Goal: Contribute content: Contribute content

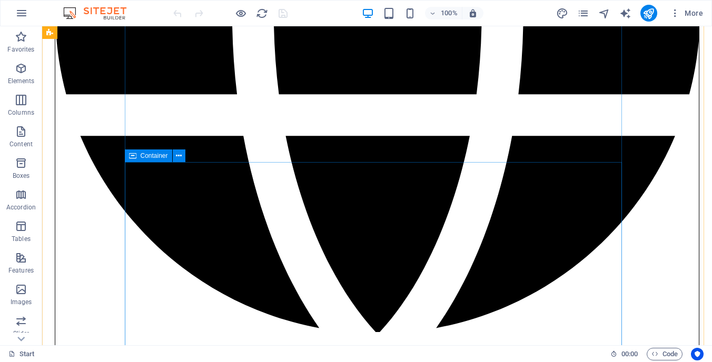
scroll to position [2165, 0]
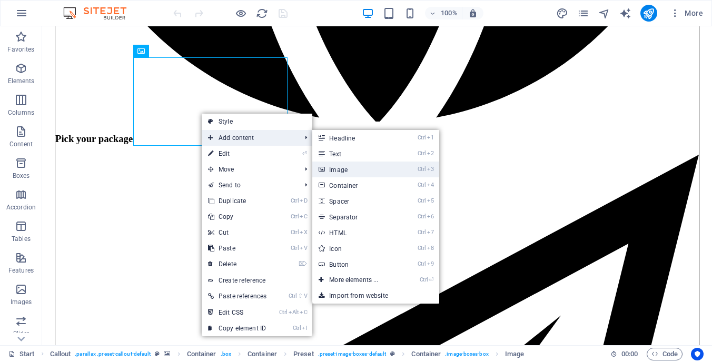
click at [334, 168] on link "Ctrl 3 Image" at bounding box center [355, 170] width 87 height 16
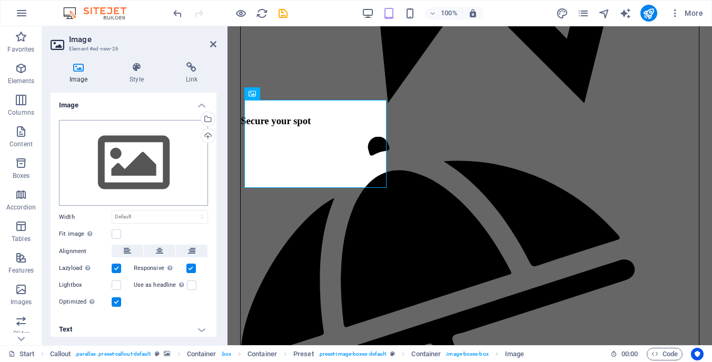
scroll to position [2171, 0]
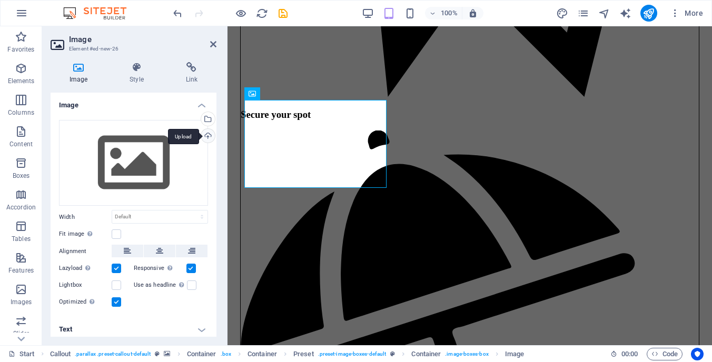
click at [206, 138] on div "Upload" at bounding box center [207, 137] width 16 height 16
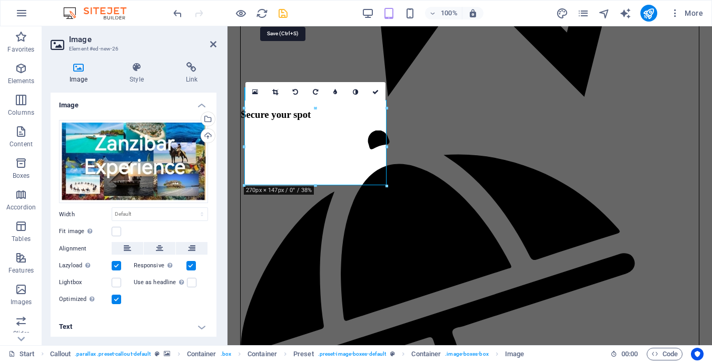
click at [283, 14] on icon "save" at bounding box center [283, 13] width 12 height 12
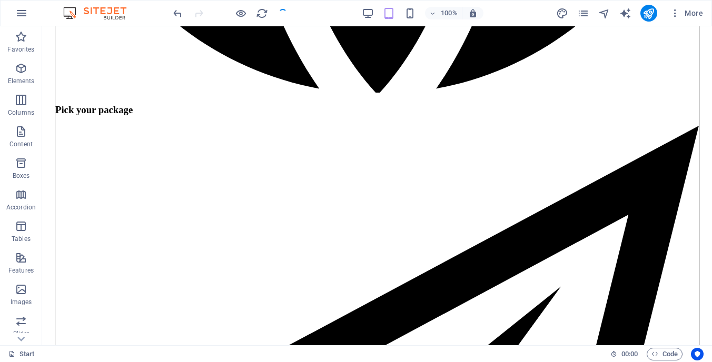
checkbox input "false"
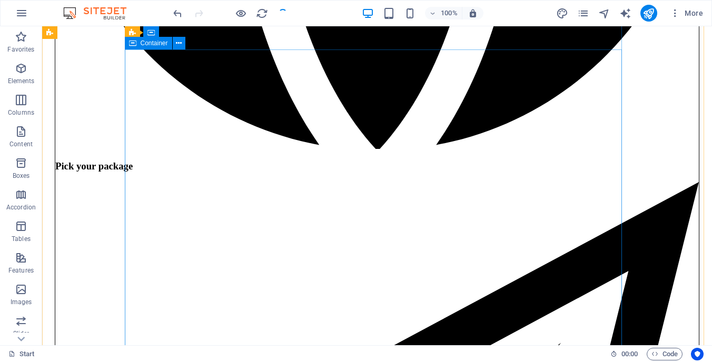
scroll to position [2090, 0]
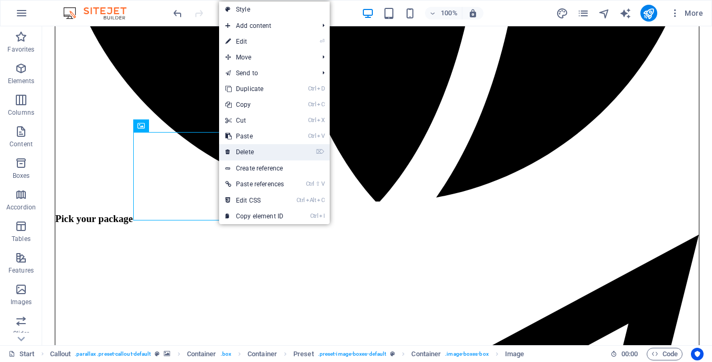
click at [250, 148] on link "⌦ Delete" at bounding box center [254, 152] width 71 height 16
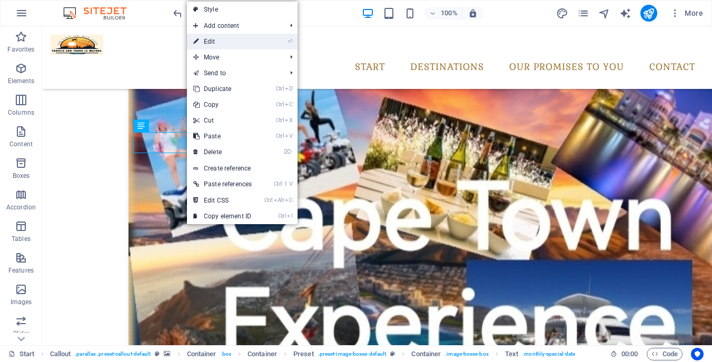
click at [247, 39] on link "⏎ Edit" at bounding box center [222, 42] width 71 height 16
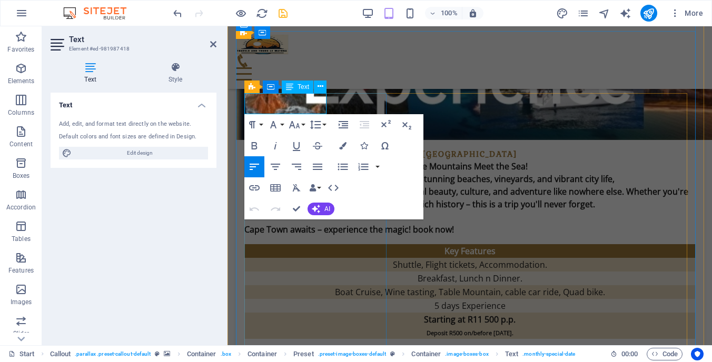
scroll to position [2096, 0]
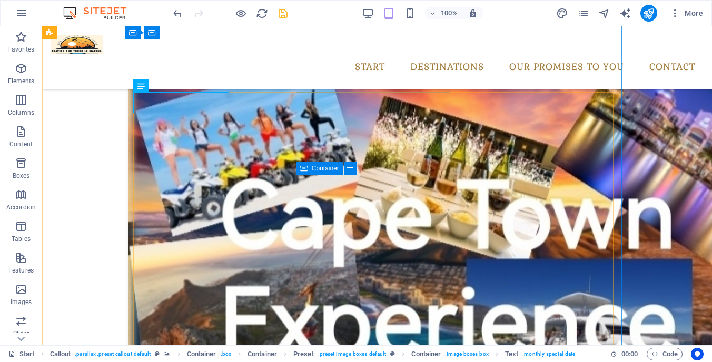
scroll to position [2130, 0]
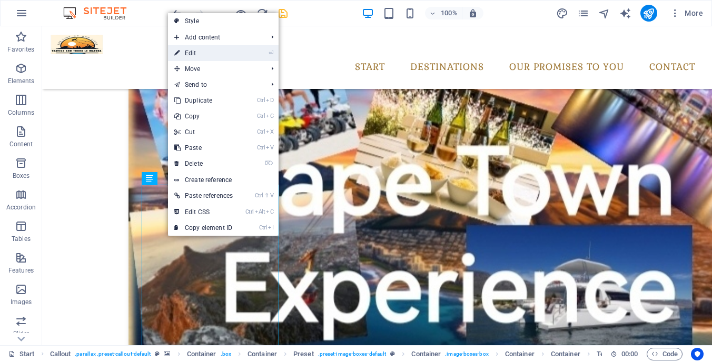
click at [214, 56] on link "⏎ Edit" at bounding box center [203, 53] width 71 height 16
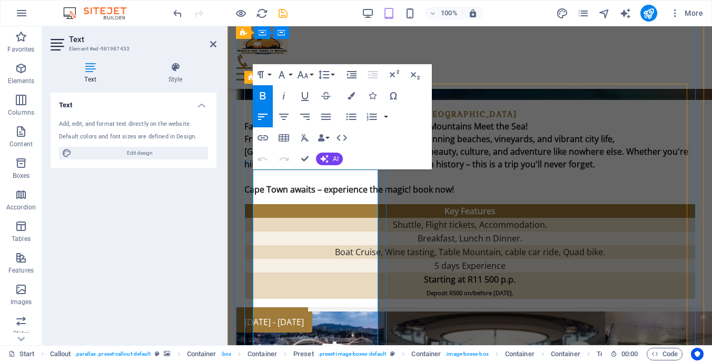
scroll to position [2106, 0]
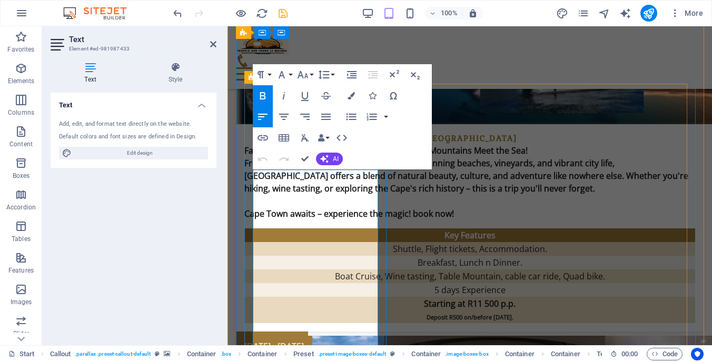
drag, startPoint x: 304, startPoint y: 338, endPoint x: 254, endPoint y: 177, distance: 168.2
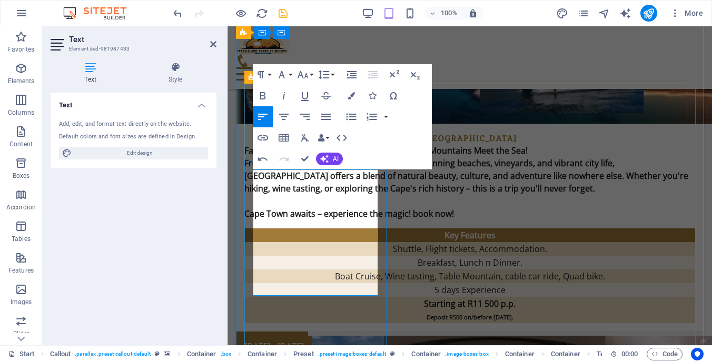
drag, startPoint x: 321, startPoint y: 286, endPoint x: 255, endPoint y: 176, distance: 127.9
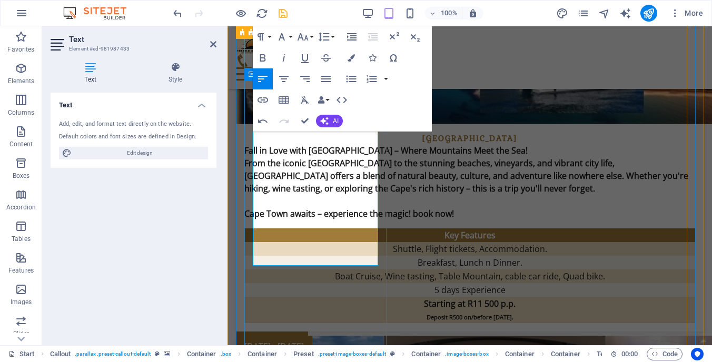
scroll to position [2263, 0]
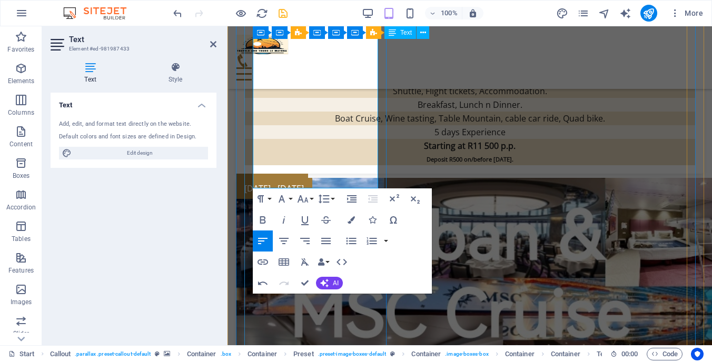
drag, startPoint x: 336, startPoint y: 181, endPoint x: 258, endPoint y: 81, distance: 127.1
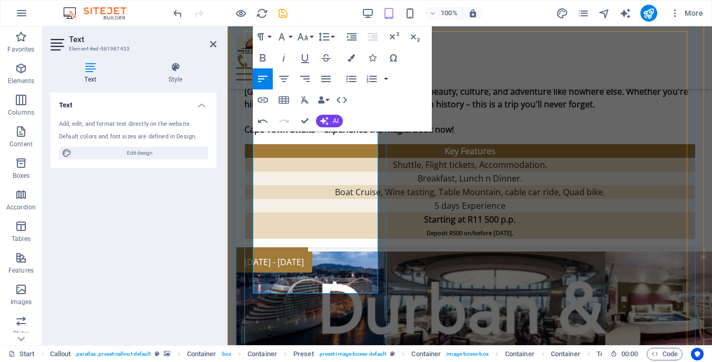
scroll to position [2158, 0]
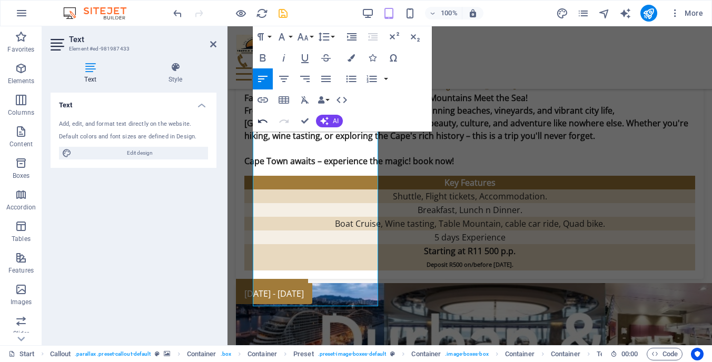
click at [261, 123] on icon "button" at bounding box center [262, 121] width 13 height 13
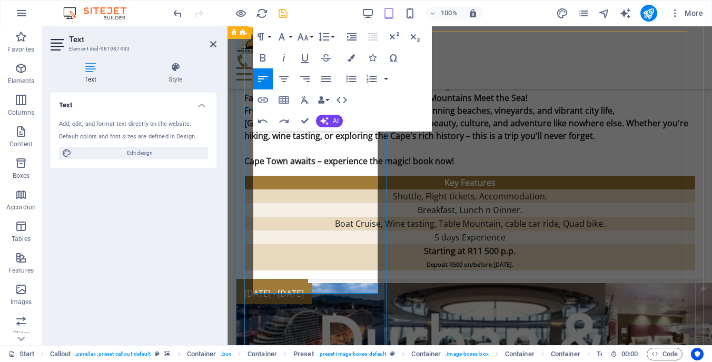
drag, startPoint x: 339, startPoint y: 286, endPoint x: 254, endPoint y: 155, distance: 156.4
click at [266, 55] on icon "button" at bounding box center [262, 58] width 13 height 13
click at [286, 77] on icon "button" at bounding box center [283, 79] width 9 height 6
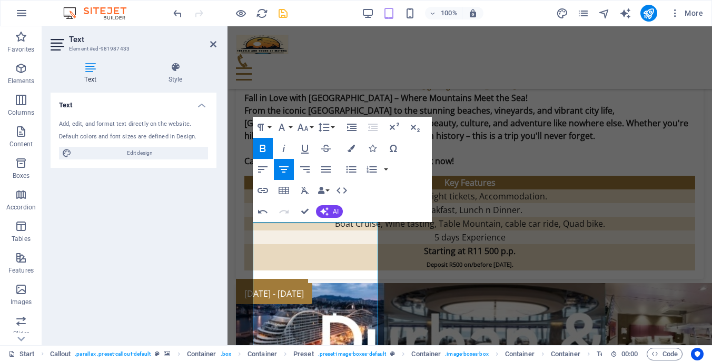
scroll to position [2053, 0]
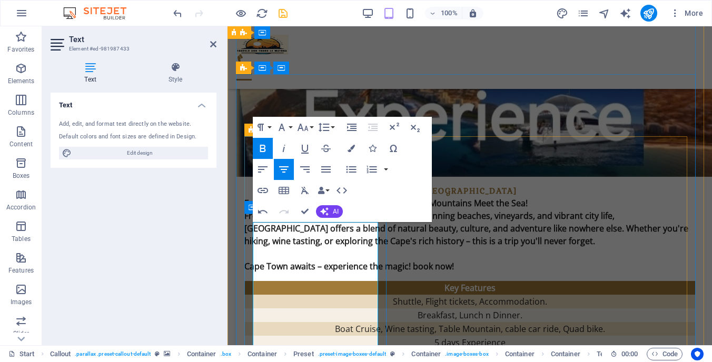
drag, startPoint x: 276, startPoint y: 235, endPoint x: 254, endPoint y: 220, distance: 27.3
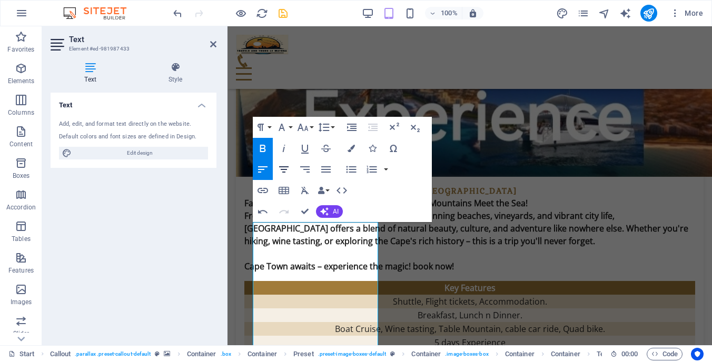
click at [286, 169] on icon "button" at bounding box center [283, 169] width 9 height 6
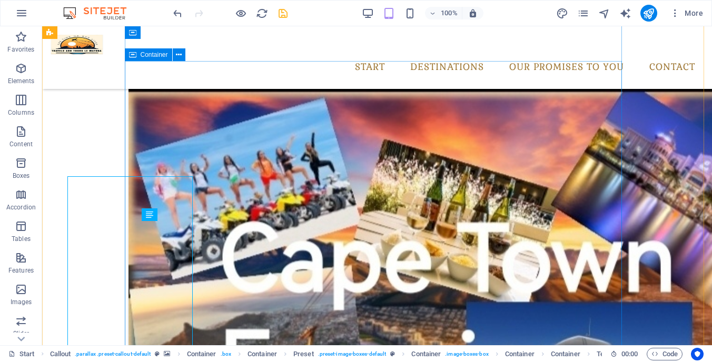
scroll to position [2099, 0]
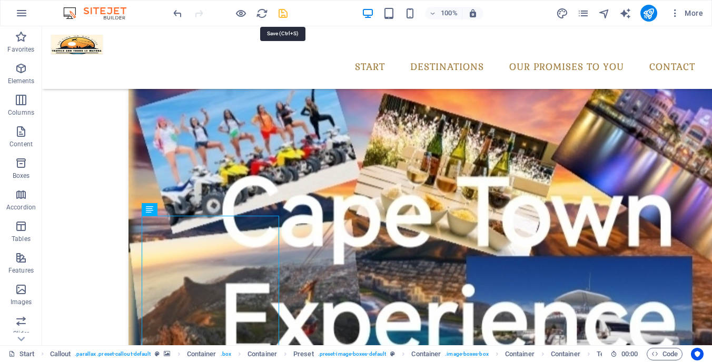
click at [283, 8] on icon "save" at bounding box center [283, 13] width 12 height 12
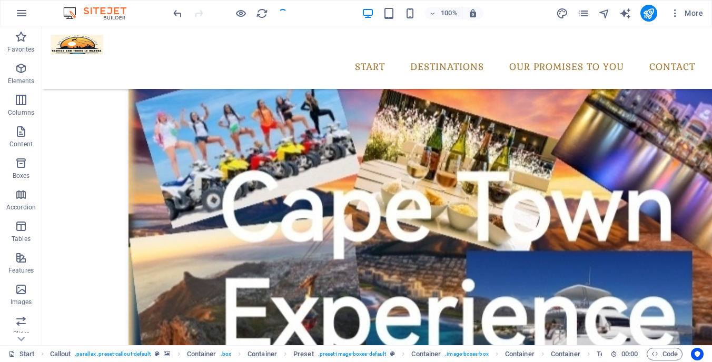
checkbox input "false"
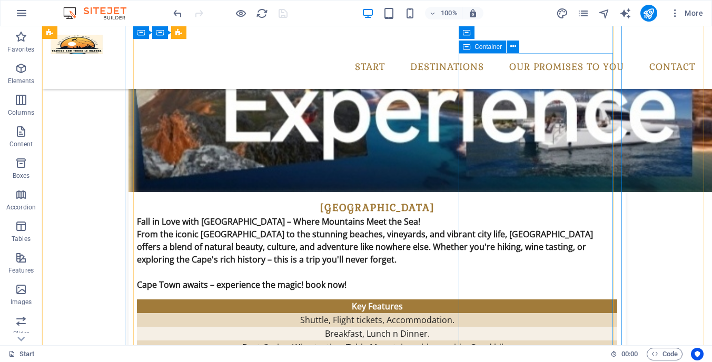
scroll to position [2257, 0]
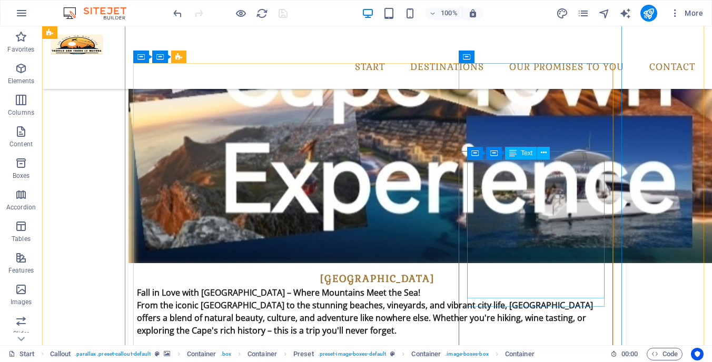
scroll to position [2099, 0]
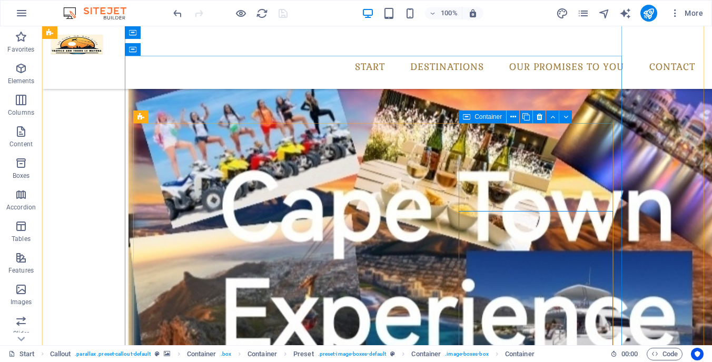
click at [465, 113] on icon at bounding box center [466, 117] width 7 height 13
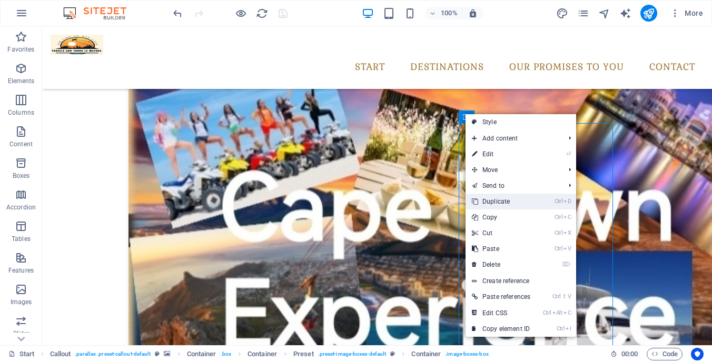
click at [498, 207] on link "Ctrl D Duplicate" at bounding box center [500, 202] width 71 height 16
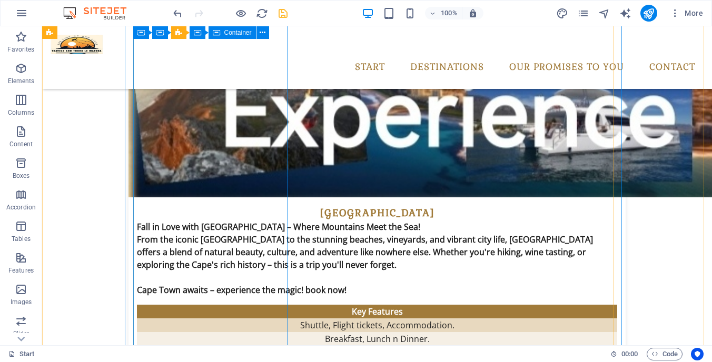
scroll to position [2326, 0]
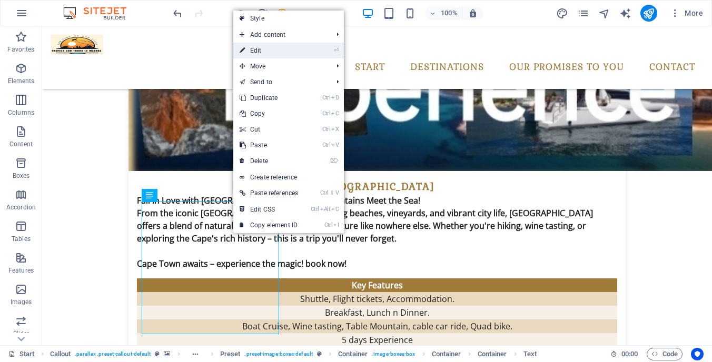
click at [276, 49] on link "⏎ Edit" at bounding box center [268, 51] width 71 height 16
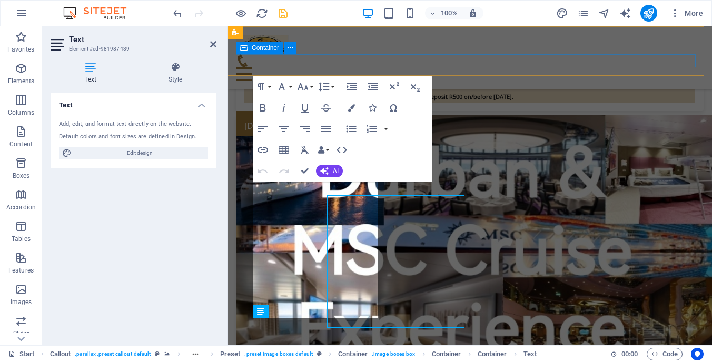
scroll to position [2332, 0]
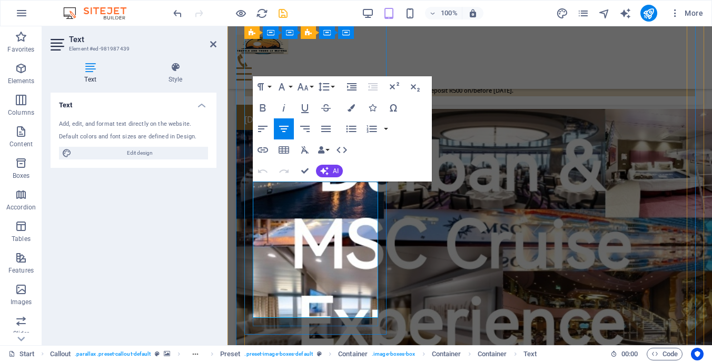
drag, startPoint x: 347, startPoint y: 218, endPoint x: 280, endPoint y: 216, distance: 67.4
drag, startPoint x: 373, startPoint y: 246, endPoint x: 261, endPoint y: 239, distance: 112.3
drag, startPoint x: 341, startPoint y: 282, endPoint x: 257, endPoint y: 257, distance: 87.4
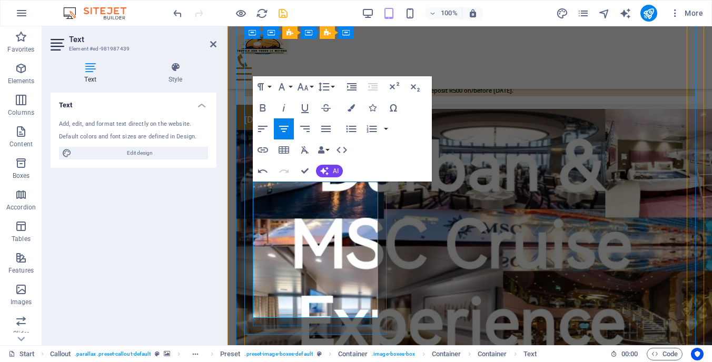
drag, startPoint x: 301, startPoint y: 311, endPoint x: 322, endPoint y: 292, distance: 27.9
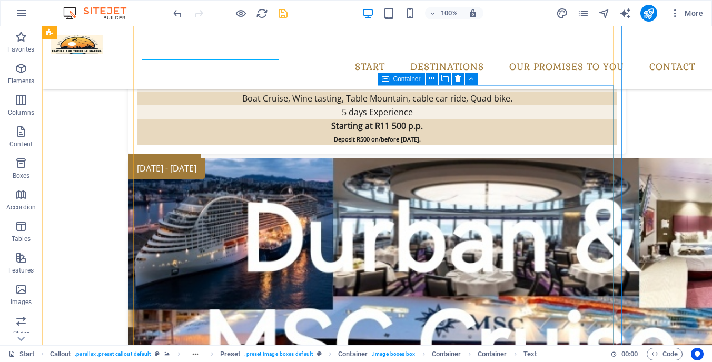
scroll to position [2659, 0]
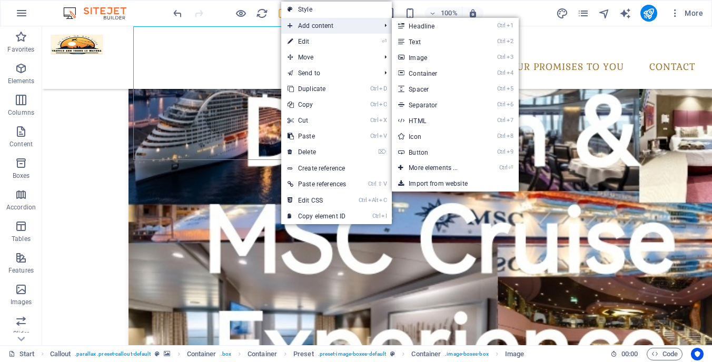
click at [350, 27] on span "Add content" at bounding box center [328, 26] width 95 height 16
click at [414, 53] on link "Ctrl 3 Image" at bounding box center [435, 57] width 87 height 16
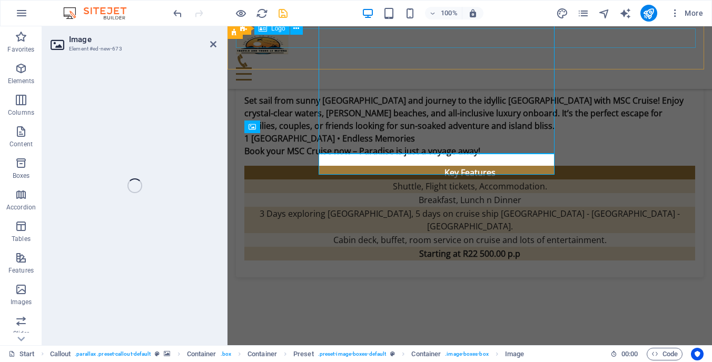
scroll to position [2666, 0]
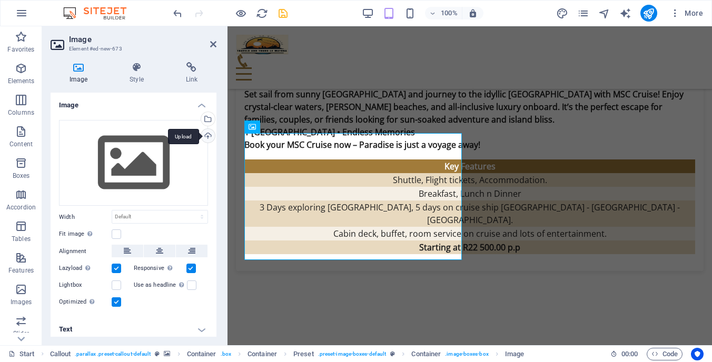
click at [207, 137] on div "Upload" at bounding box center [207, 137] width 16 height 16
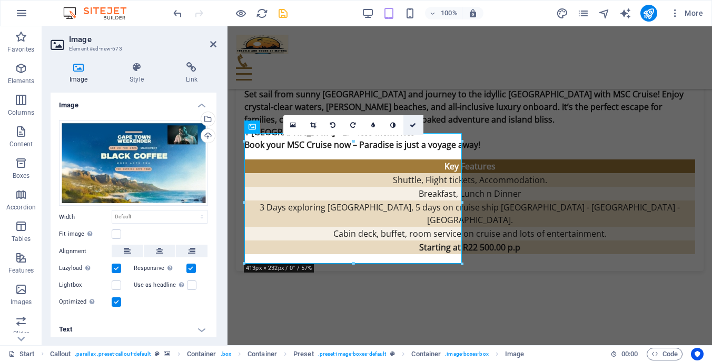
click at [410, 124] on icon at bounding box center [413, 125] width 6 height 6
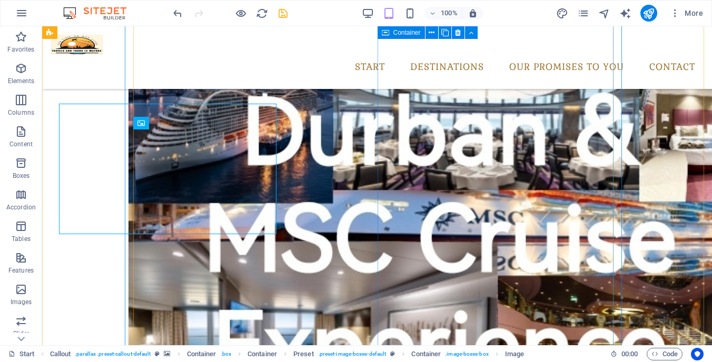
scroll to position [2690, 0]
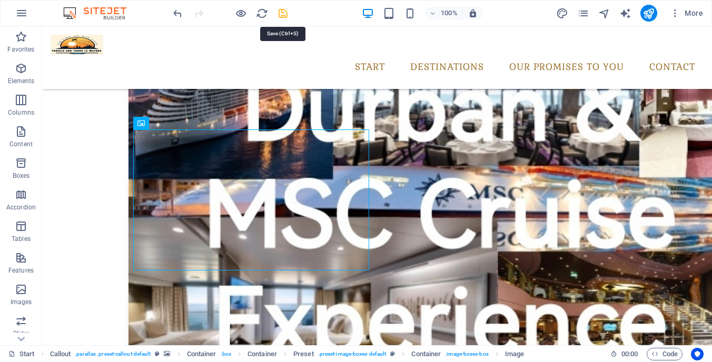
drag, startPoint x: 285, startPoint y: 15, endPoint x: 242, endPoint y: 68, distance: 68.1
click at [285, 15] on icon "save" at bounding box center [283, 13] width 12 height 12
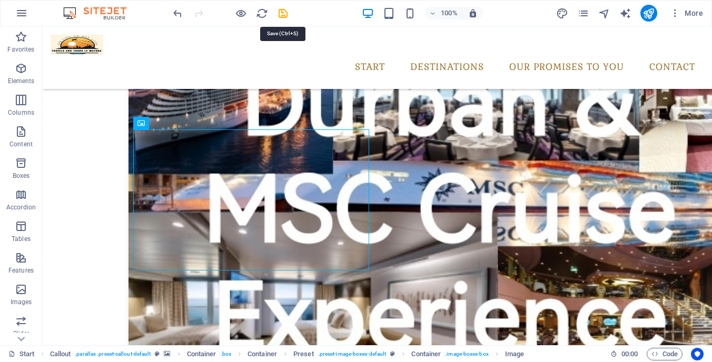
checkbox input "false"
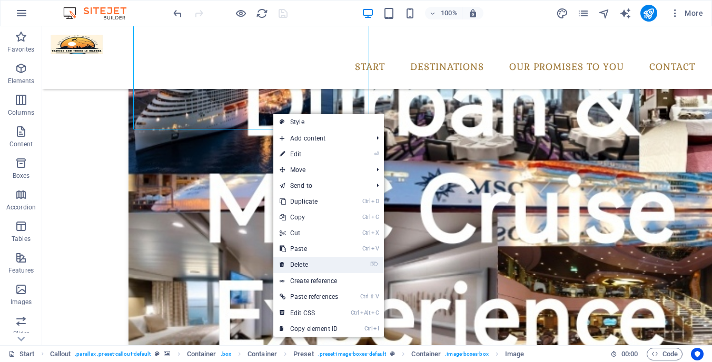
drag, startPoint x: 307, startPoint y: 265, endPoint x: 265, endPoint y: 238, distance: 49.9
click at [307, 265] on link "⌦ Delete" at bounding box center [308, 265] width 71 height 16
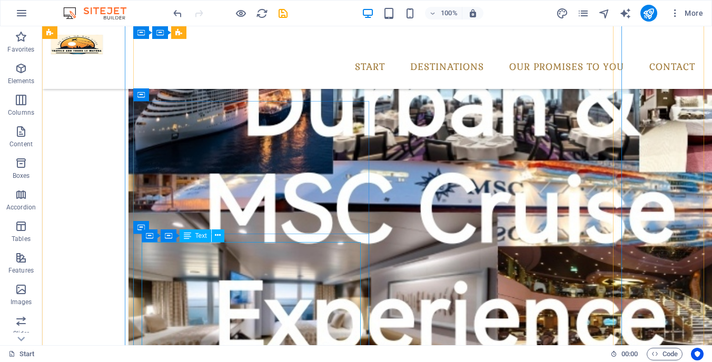
scroll to position [2585, 0]
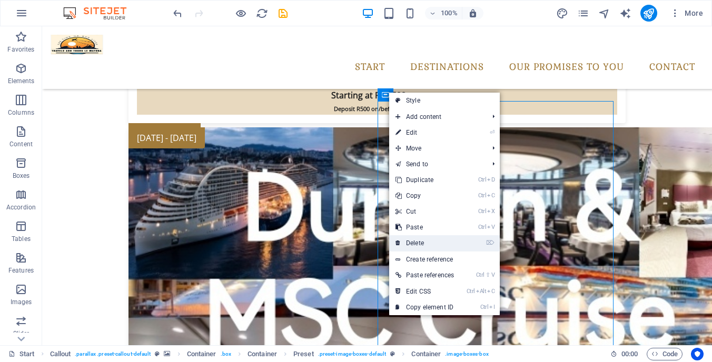
click at [416, 241] on link "⌦ Delete" at bounding box center [424, 243] width 71 height 16
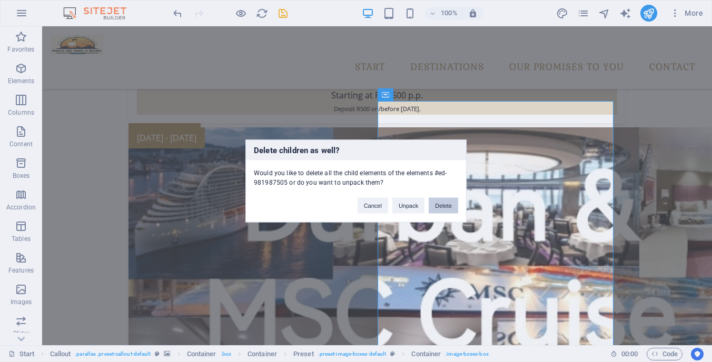
click at [451, 204] on button "Delete" at bounding box center [442, 206] width 29 height 16
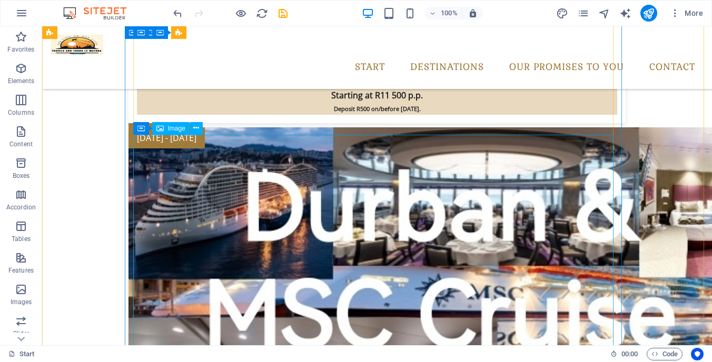
scroll to position [2532, 0]
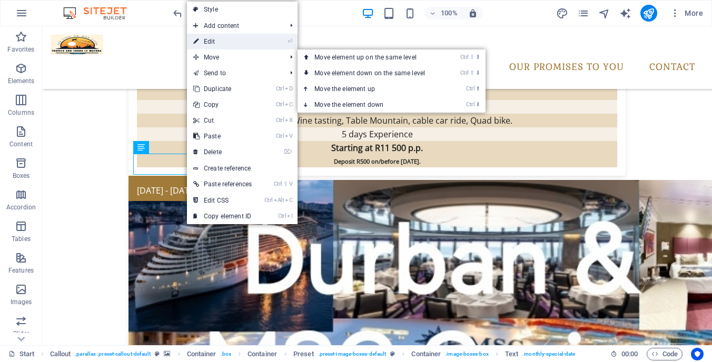
click at [232, 42] on link "⏎ Edit" at bounding box center [222, 42] width 71 height 16
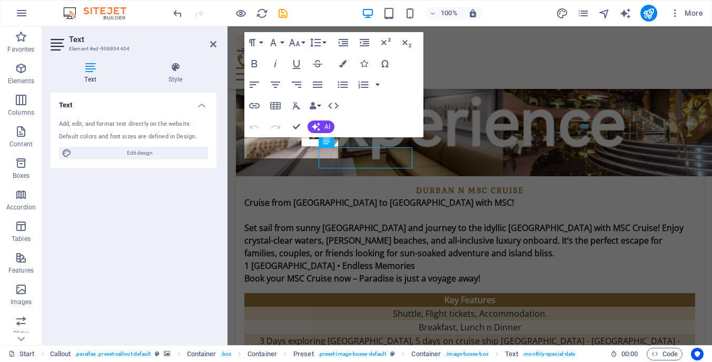
scroll to position [2538, 0]
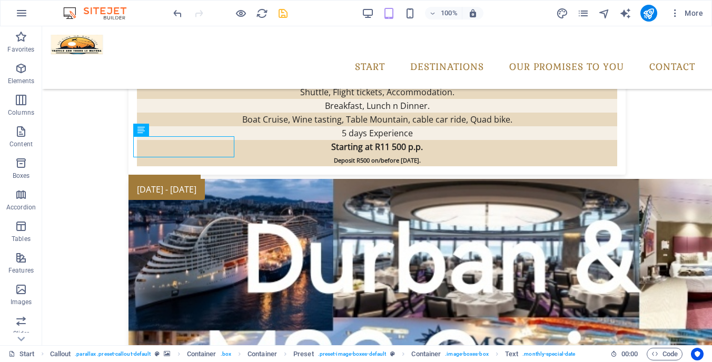
scroll to position [2549, 0]
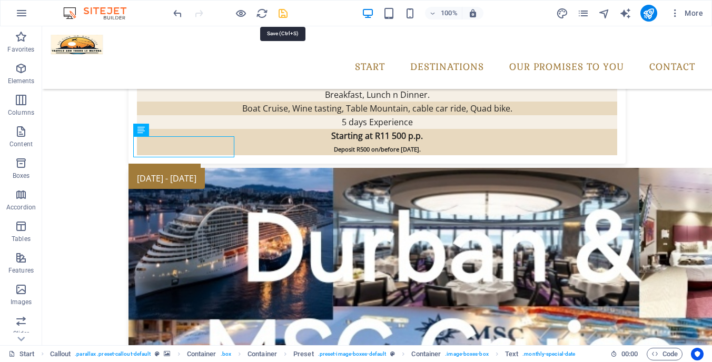
drag, startPoint x: 280, startPoint y: 15, endPoint x: 288, endPoint y: 13, distance: 8.6
click at [280, 15] on icon "save" at bounding box center [283, 13] width 12 height 12
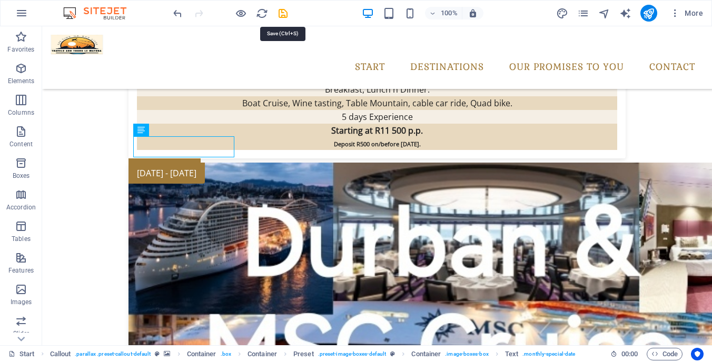
checkbox input "false"
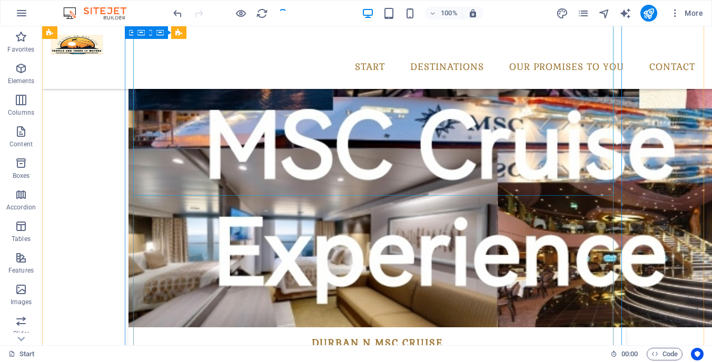
scroll to position [2760, 0]
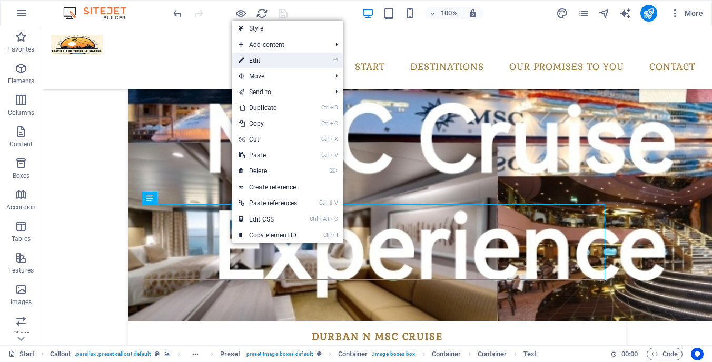
click at [298, 62] on link "⏎ Edit" at bounding box center [267, 61] width 71 height 16
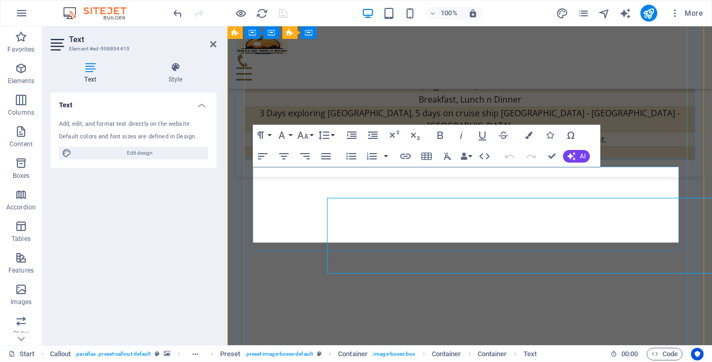
scroll to position [2766, 0]
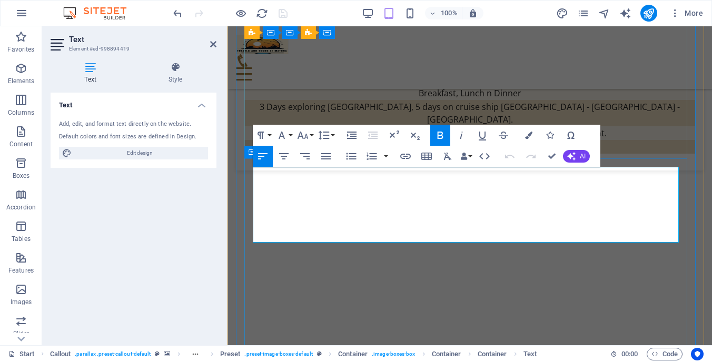
drag, startPoint x: 487, startPoint y: 242, endPoint x: 251, endPoint y: 172, distance: 246.1
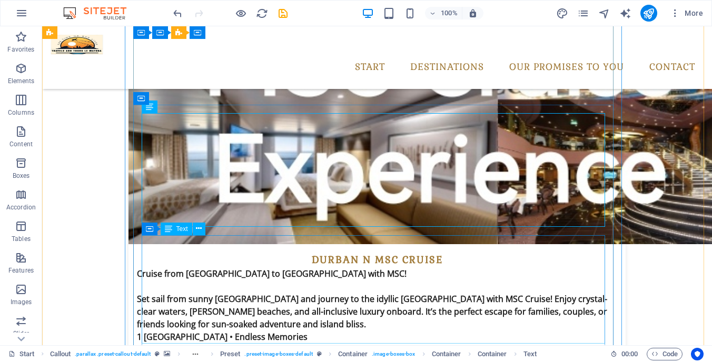
scroll to position [2851, 0]
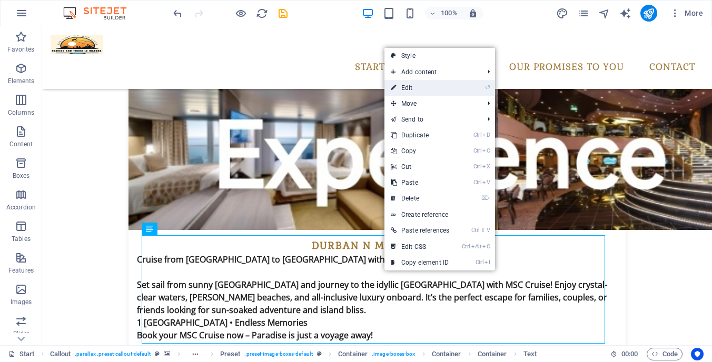
click at [428, 90] on link "⏎ Edit" at bounding box center [419, 88] width 71 height 16
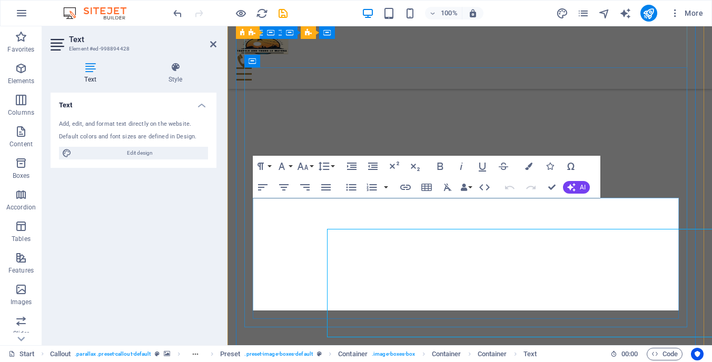
scroll to position [2857, 0]
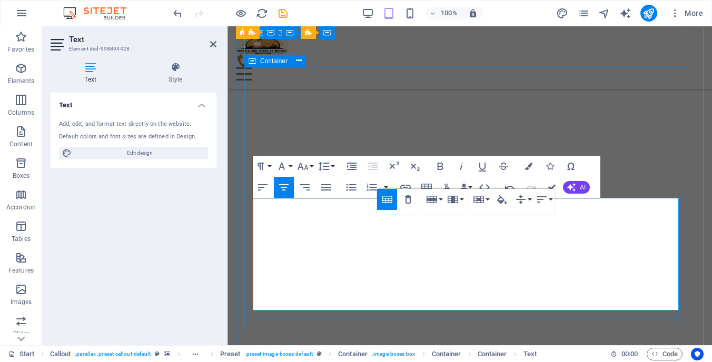
drag, startPoint x: 561, startPoint y: 261, endPoint x: 358, endPoint y: 258, distance: 202.7
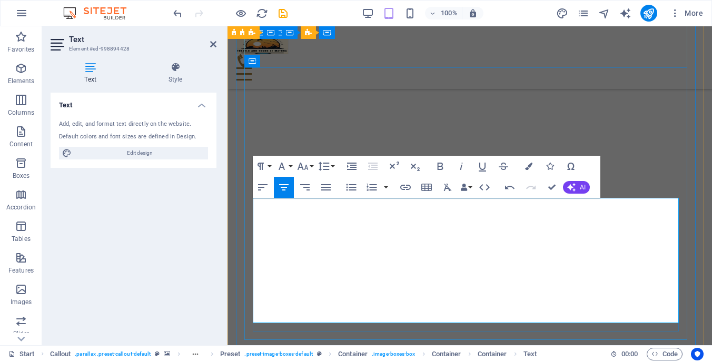
drag, startPoint x: 483, startPoint y: 288, endPoint x: 436, endPoint y: 287, distance: 46.9
drag, startPoint x: 431, startPoint y: 242, endPoint x: 242, endPoint y: 249, distance: 188.6
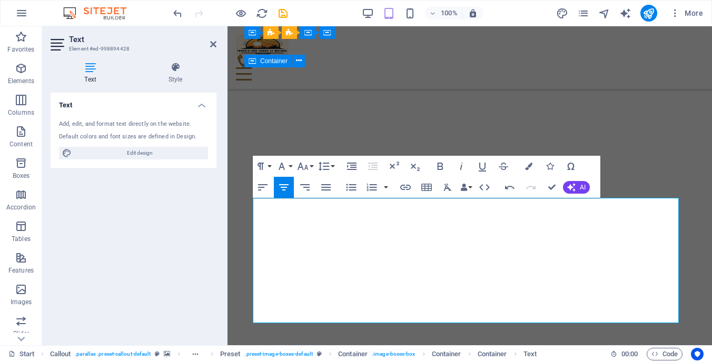
click at [275, 186] on button "[GEOGRAPHIC_DATA]" at bounding box center [284, 187] width 20 height 21
click at [283, 184] on icon "button" at bounding box center [283, 187] width 13 height 13
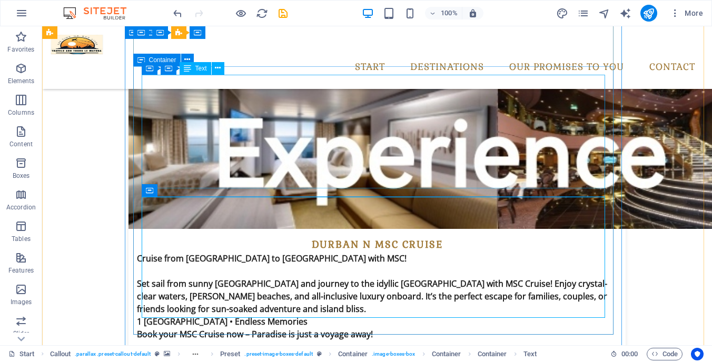
scroll to position [2889, 0]
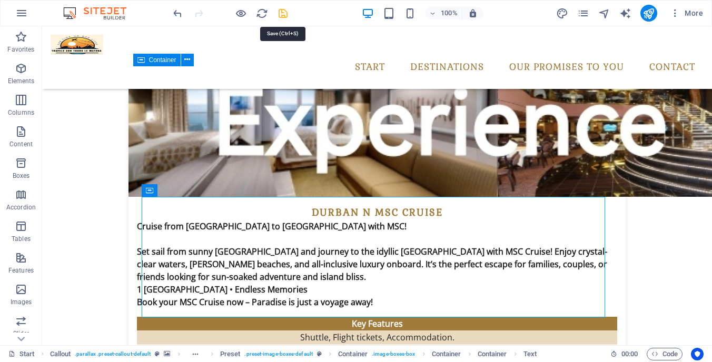
click at [288, 11] on icon "save" at bounding box center [283, 13] width 12 height 12
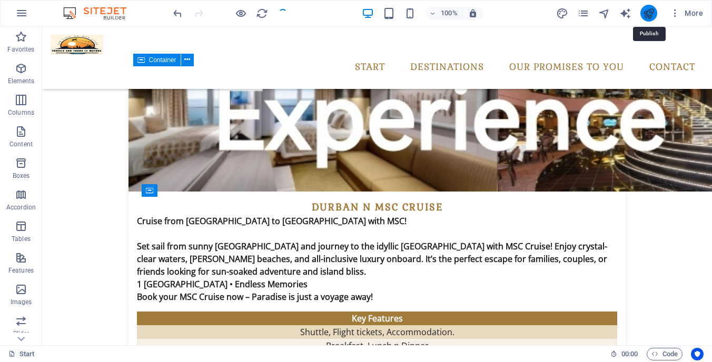
click at [644, 13] on icon "publish" at bounding box center [648, 13] width 12 height 12
checkbox input "false"
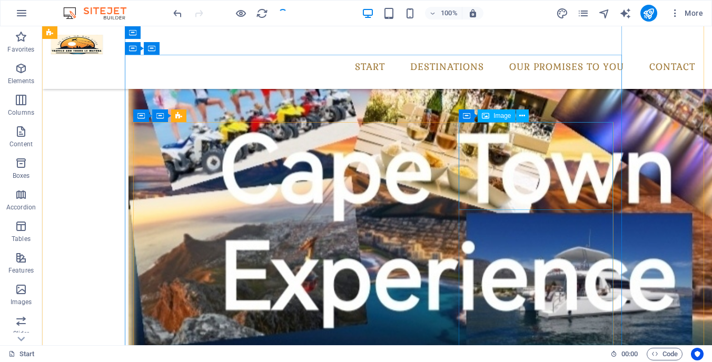
scroll to position [2100, 0]
